Goal: Navigation & Orientation: Find specific page/section

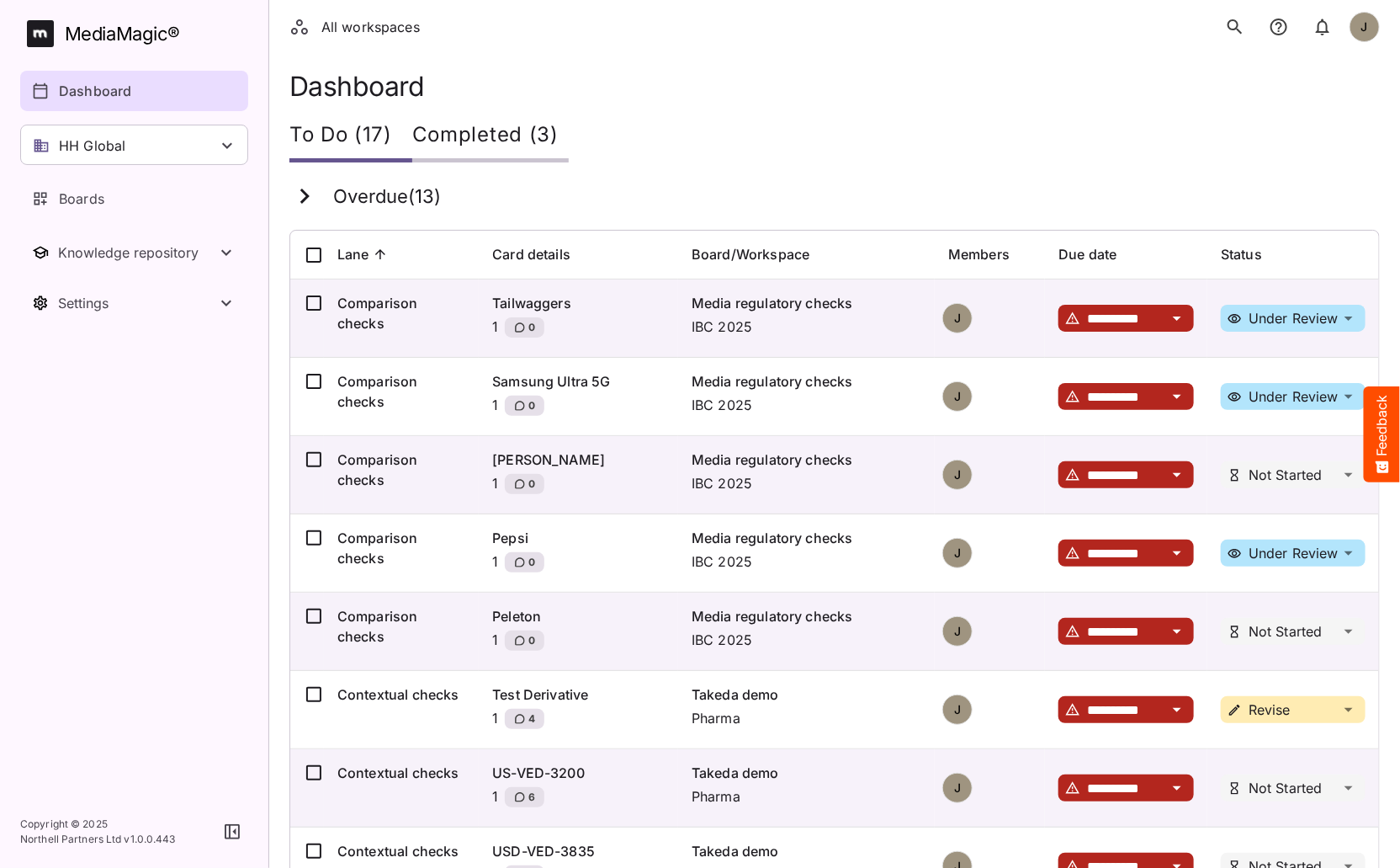
click at [87, 85] on p "Dashboard" at bounding box center [95, 90] width 72 height 20
click at [119, 198] on div "Boards" at bounding box center [135, 198] width 206 height 20
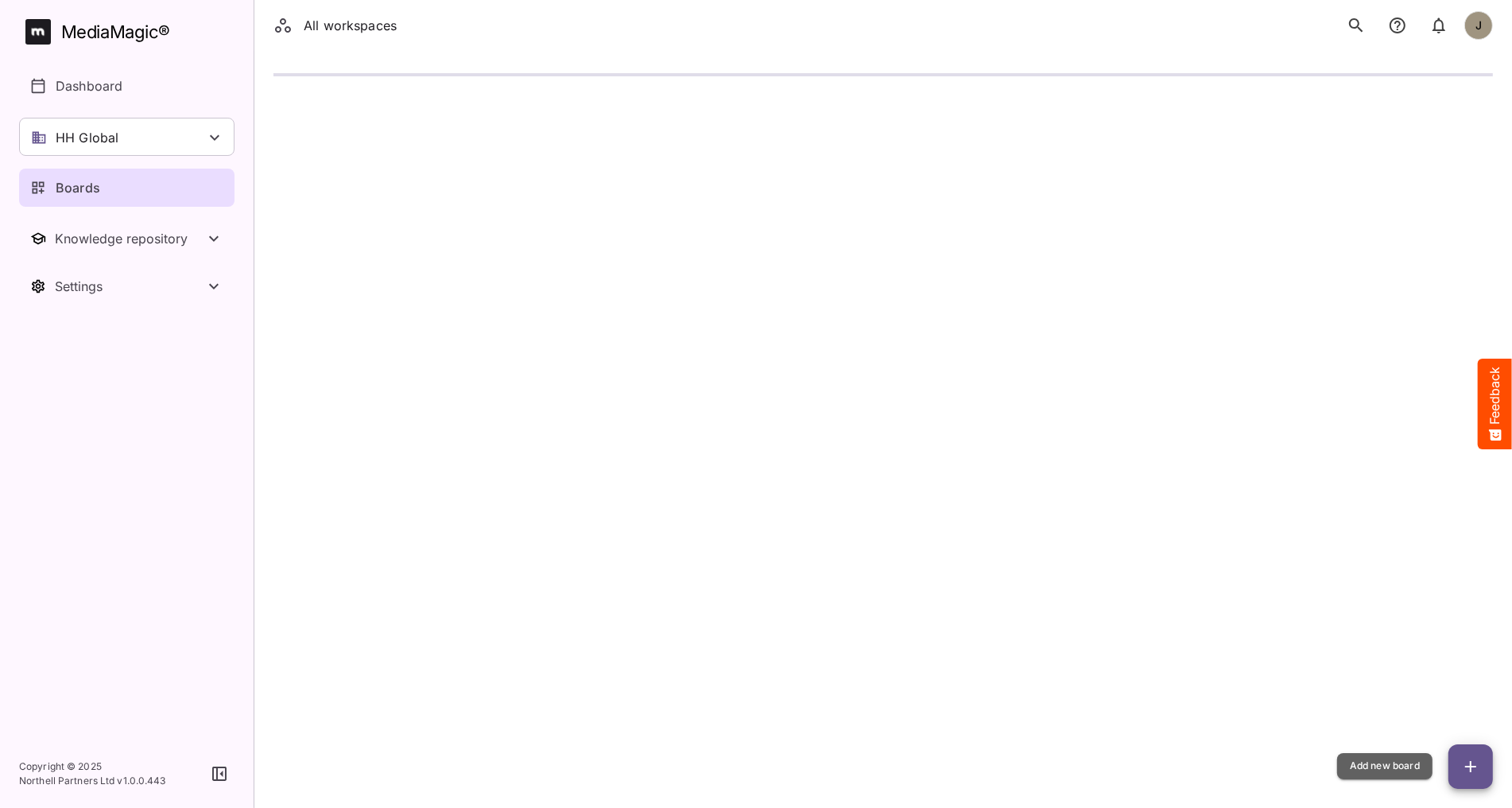
click at [1322, 761] on span "button" at bounding box center [1471, 766] width 45 height 19
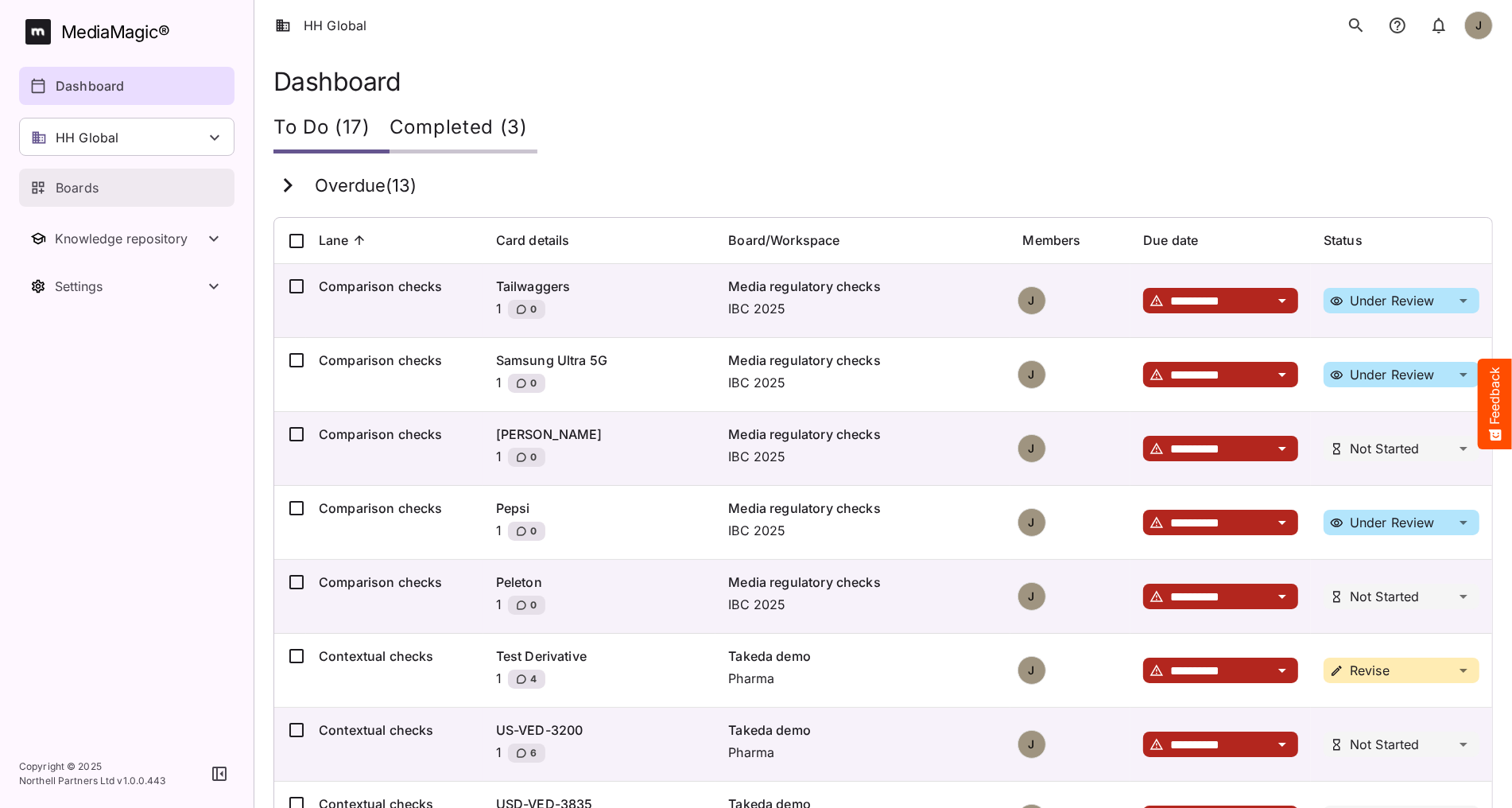
click at [89, 183] on p "Boards" at bounding box center [77, 187] width 43 height 19
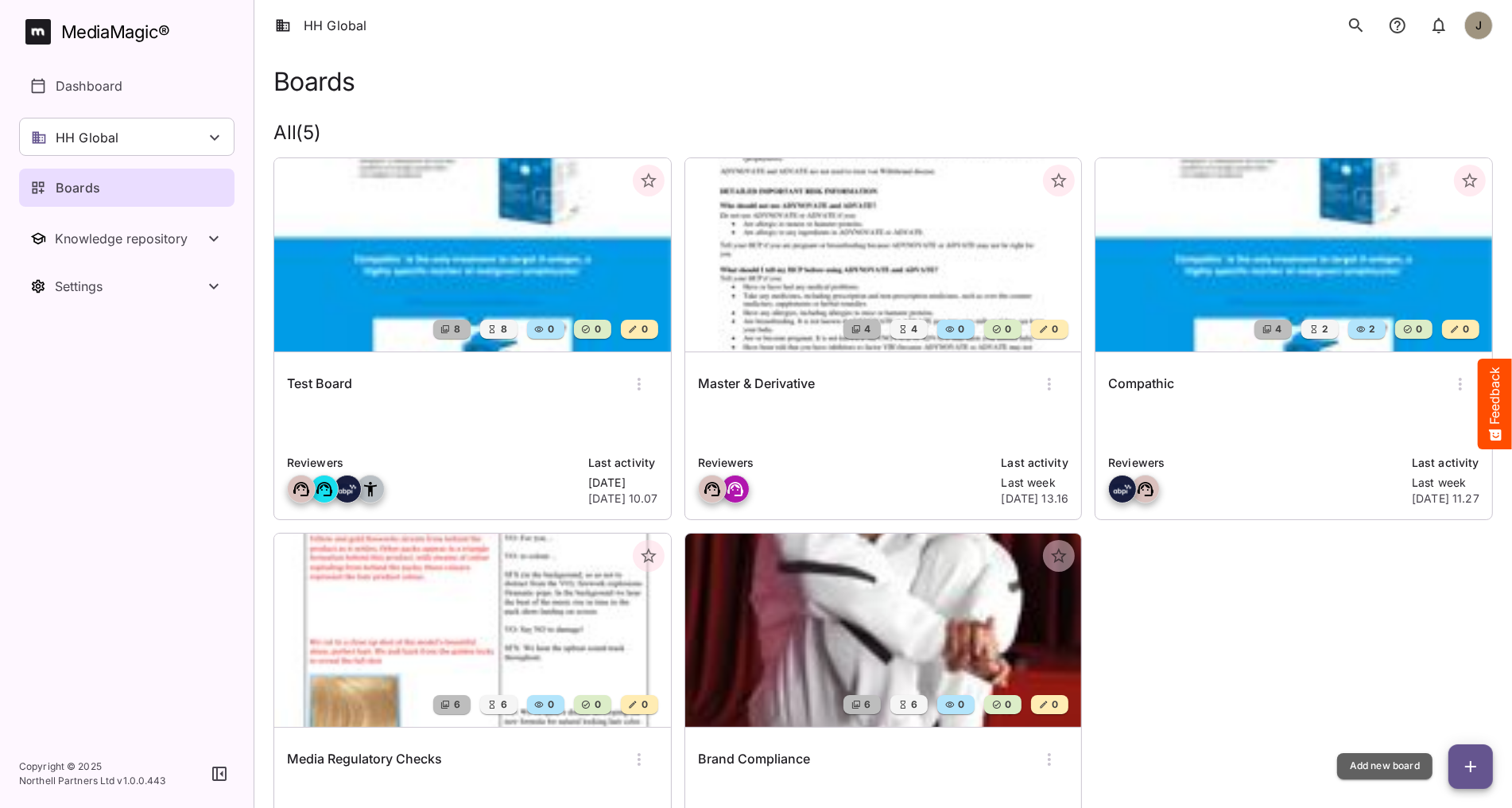
click at [1322, 763] on span "button" at bounding box center [1471, 766] width 45 height 19
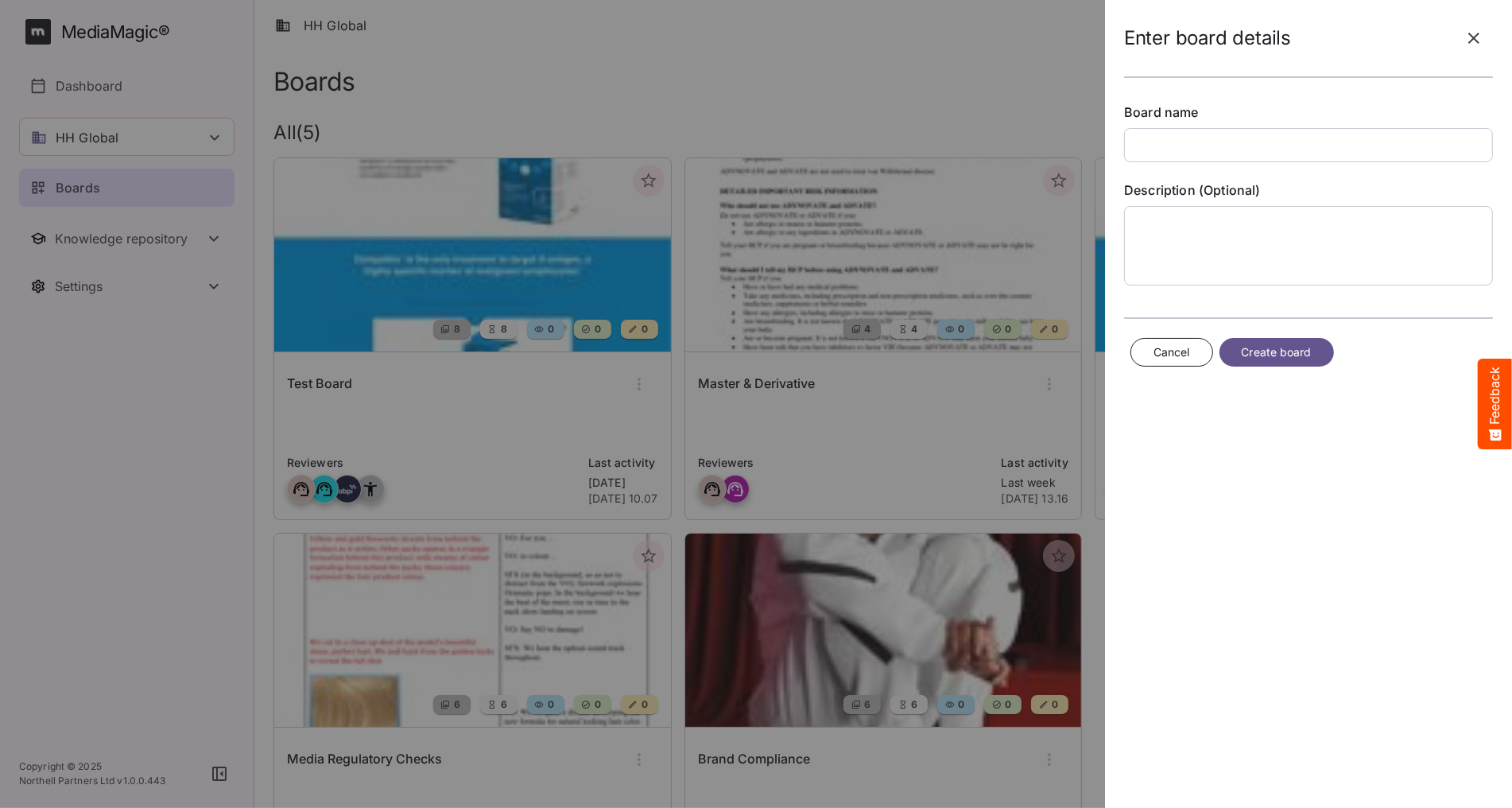
click at [1322, 43] on icon "button" at bounding box center [1474, 38] width 19 height 19
